Goal: Navigation & Orientation: Find specific page/section

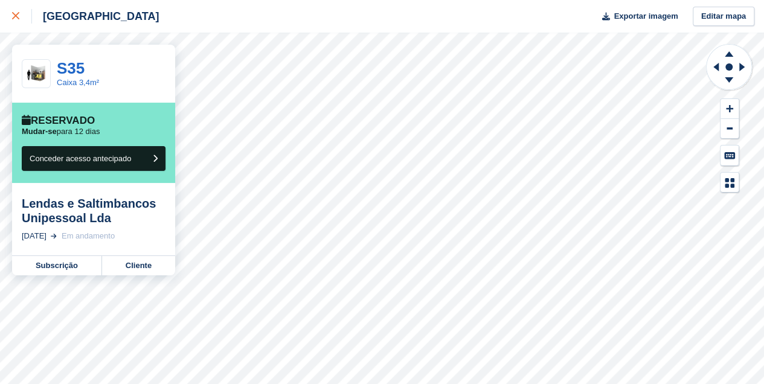
click at [19, 15] on div at bounding box center [22, 16] width 20 height 14
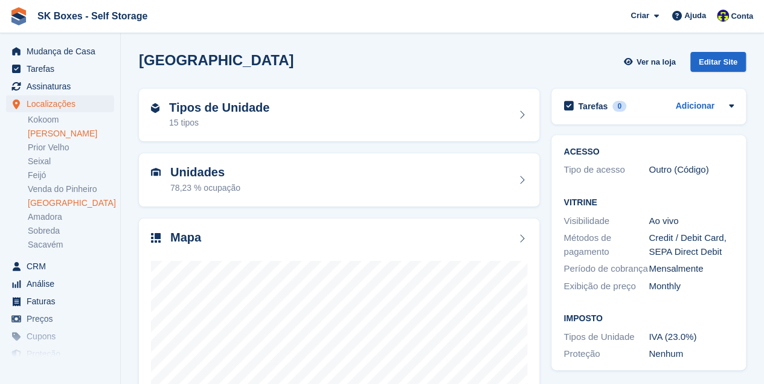
click at [41, 135] on link "[PERSON_NAME]" at bounding box center [71, 133] width 86 height 11
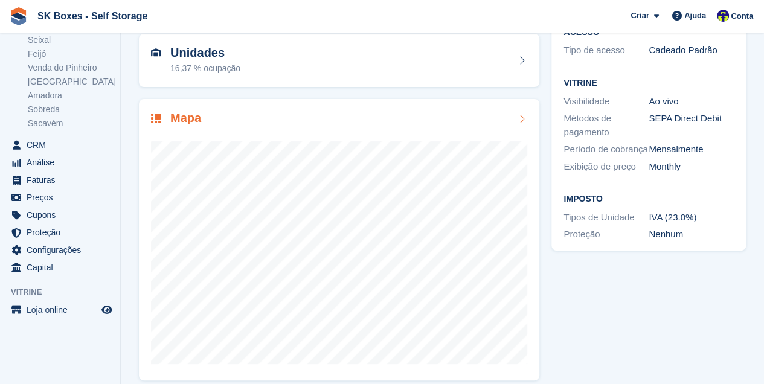
scroll to position [121, 0]
